Goal: Check status

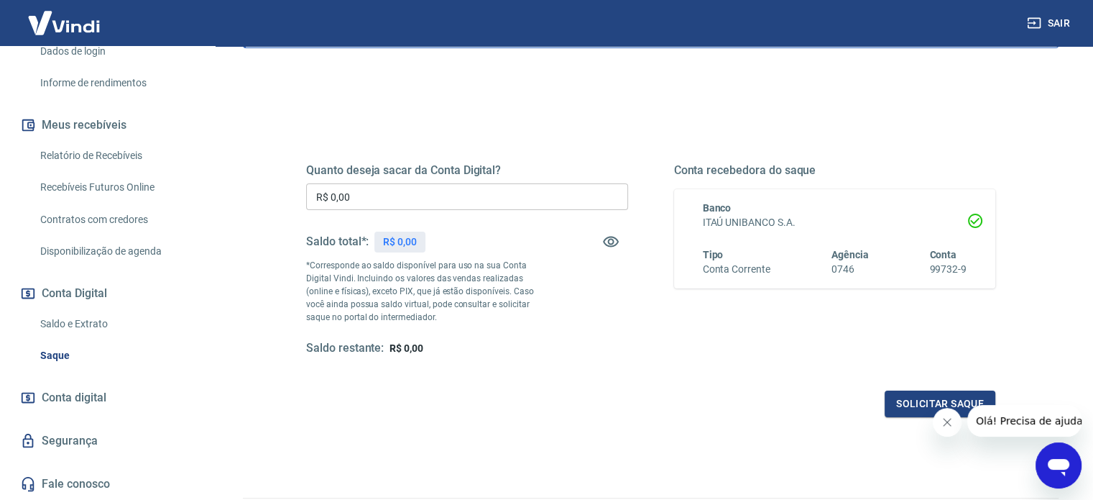
scroll to position [210, 0]
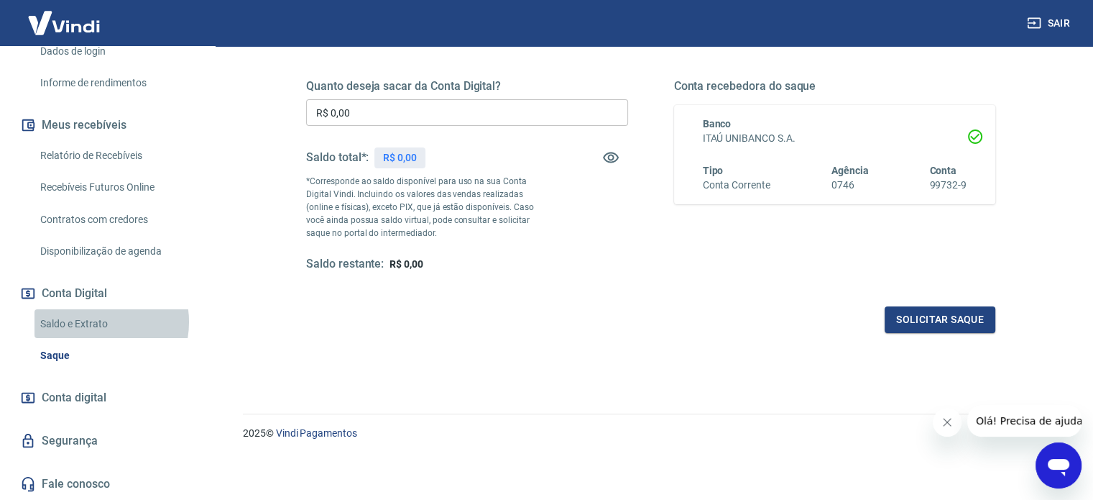
click at [95, 322] on link "Saldo e Extrato" at bounding box center [116, 323] width 163 height 29
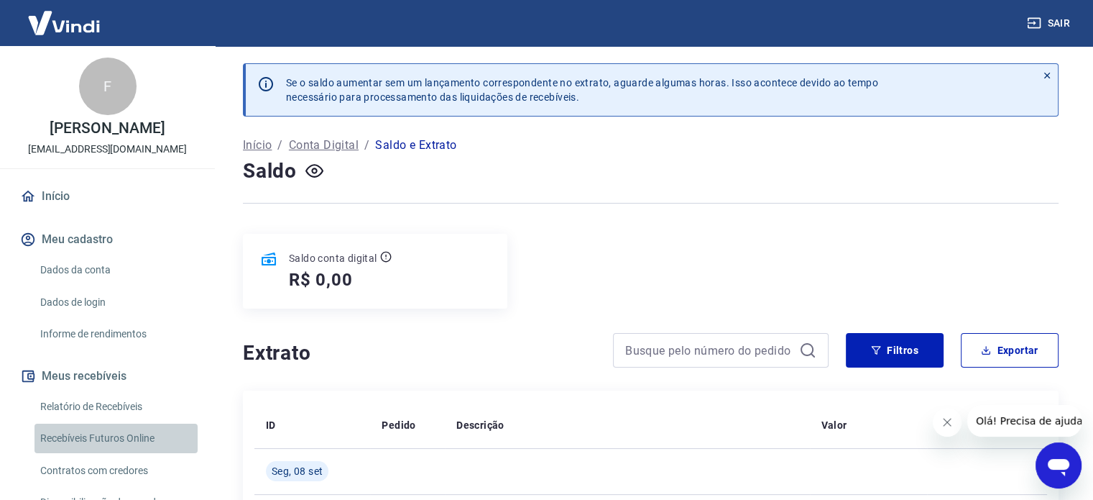
click at [124, 453] on link "Recebíveis Futuros Online" at bounding box center [116, 437] width 163 height 29
